Goal: Navigation & Orientation: Find specific page/section

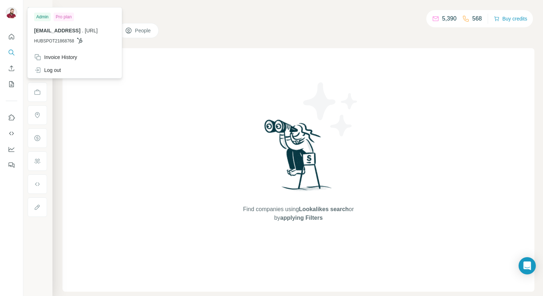
click at [46, 33] on span "[EMAIL_ADDRESS]" at bounding box center [57, 31] width 46 height 6
click at [44, 17] on div "Admin" at bounding box center [42, 17] width 17 height 9
click at [10, 13] on img at bounding box center [11, 12] width 11 height 11
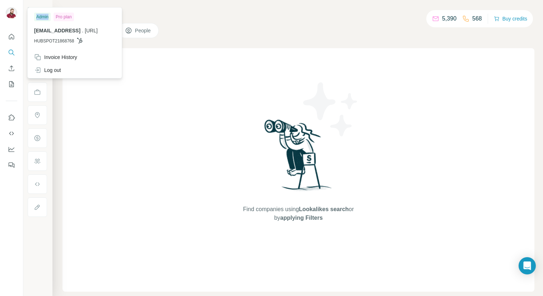
click at [16, 36] on button "Quick start" at bounding box center [11, 36] width 11 height 13
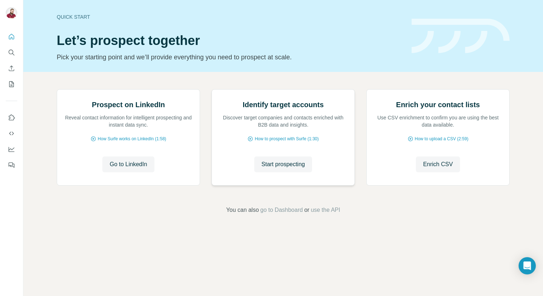
scroll to position [15, 0]
click at [278, 214] on span "go to Dashboard" at bounding box center [281, 209] width 42 height 9
